Goal: Task Accomplishment & Management: Manage account settings

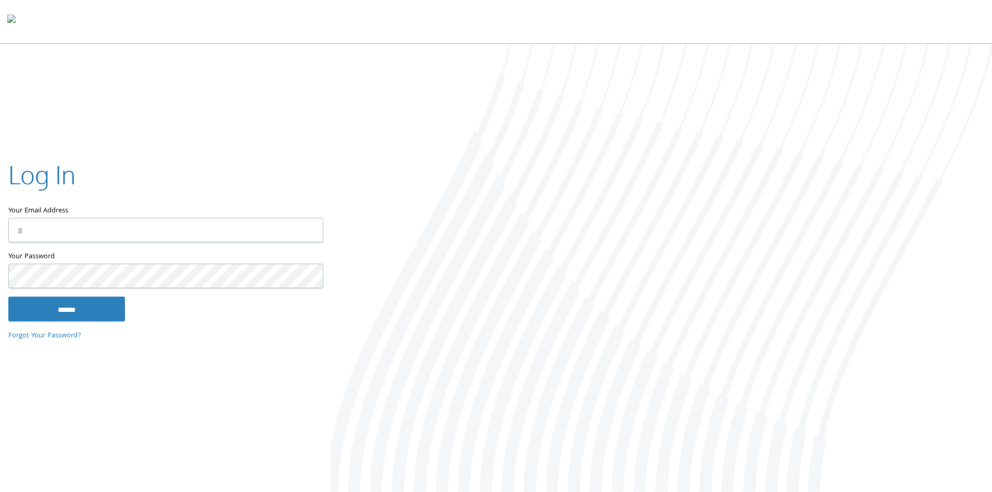
click at [119, 230] on input "Your Email Address" at bounding box center [165, 230] width 315 height 24
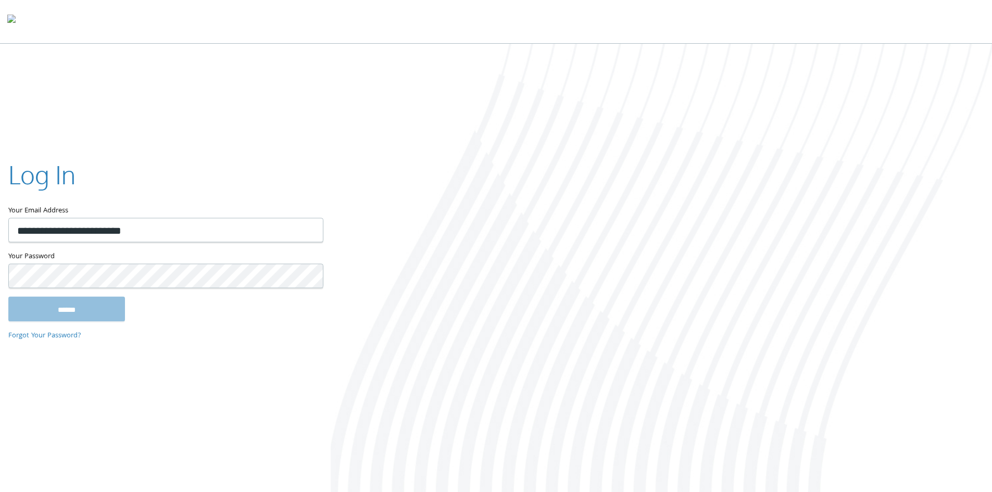
type input "**********"
click at [8, 296] on input "******" at bounding box center [66, 308] width 117 height 25
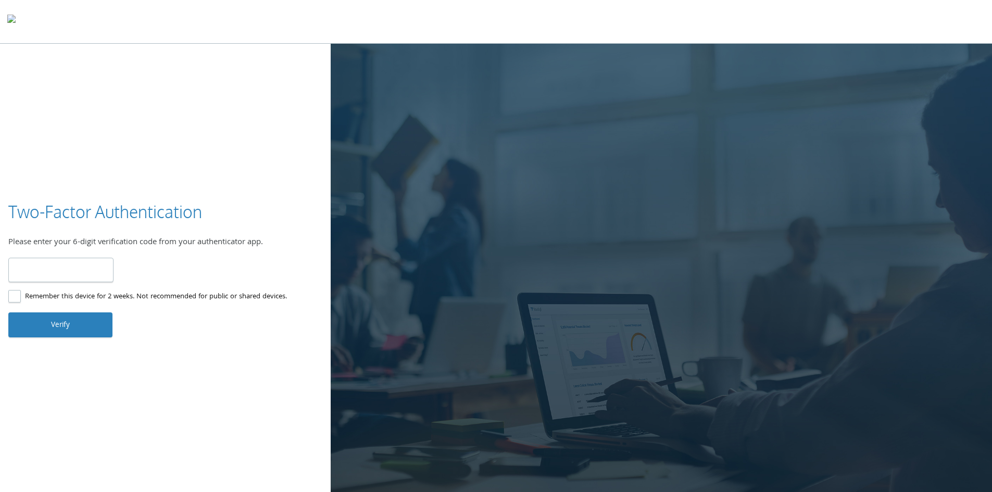
type input "******"
